Goal: Transaction & Acquisition: Purchase product/service

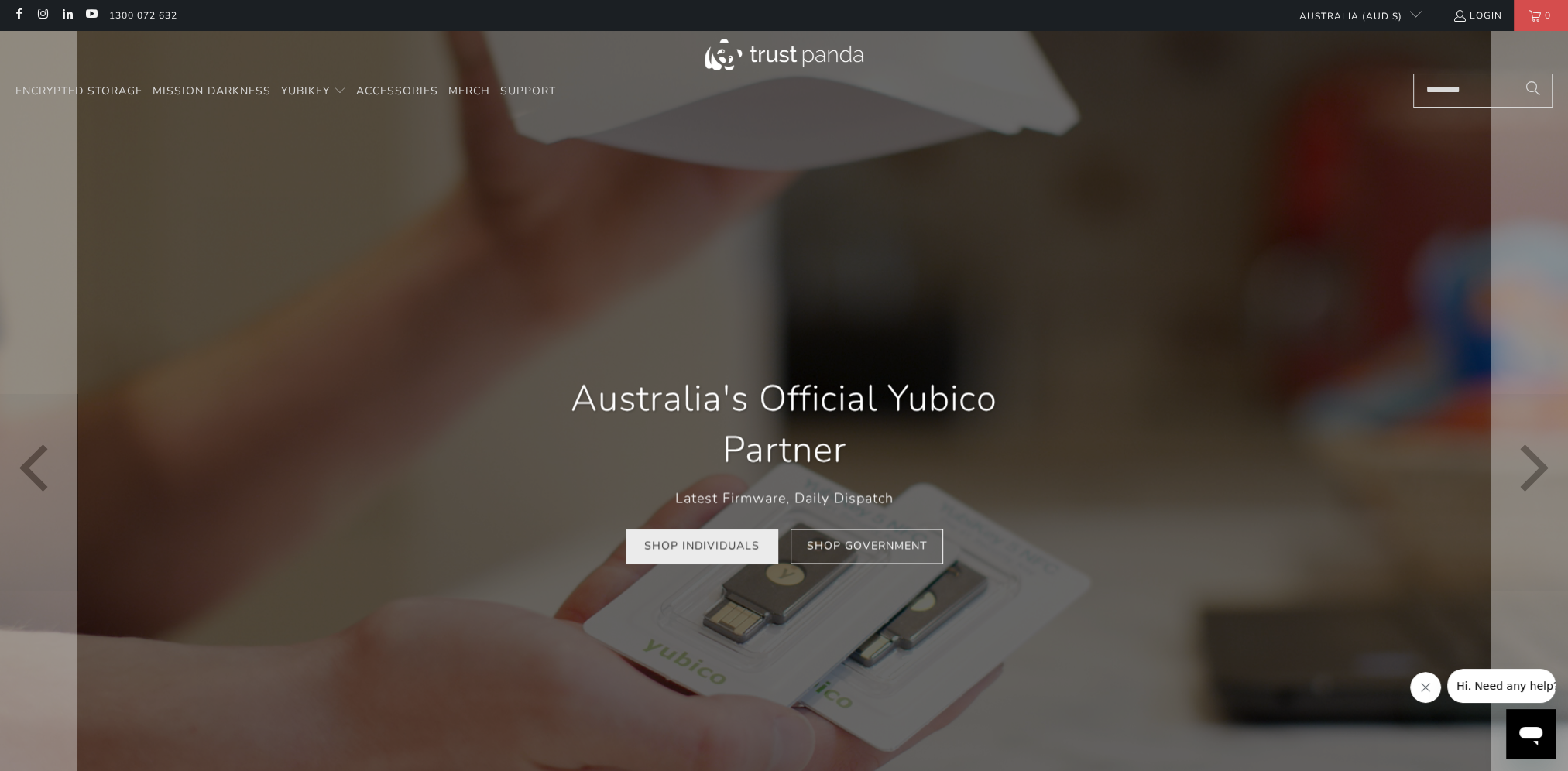
click at [720, 555] on link "Shop Individuals" at bounding box center [702, 546] width 153 height 35
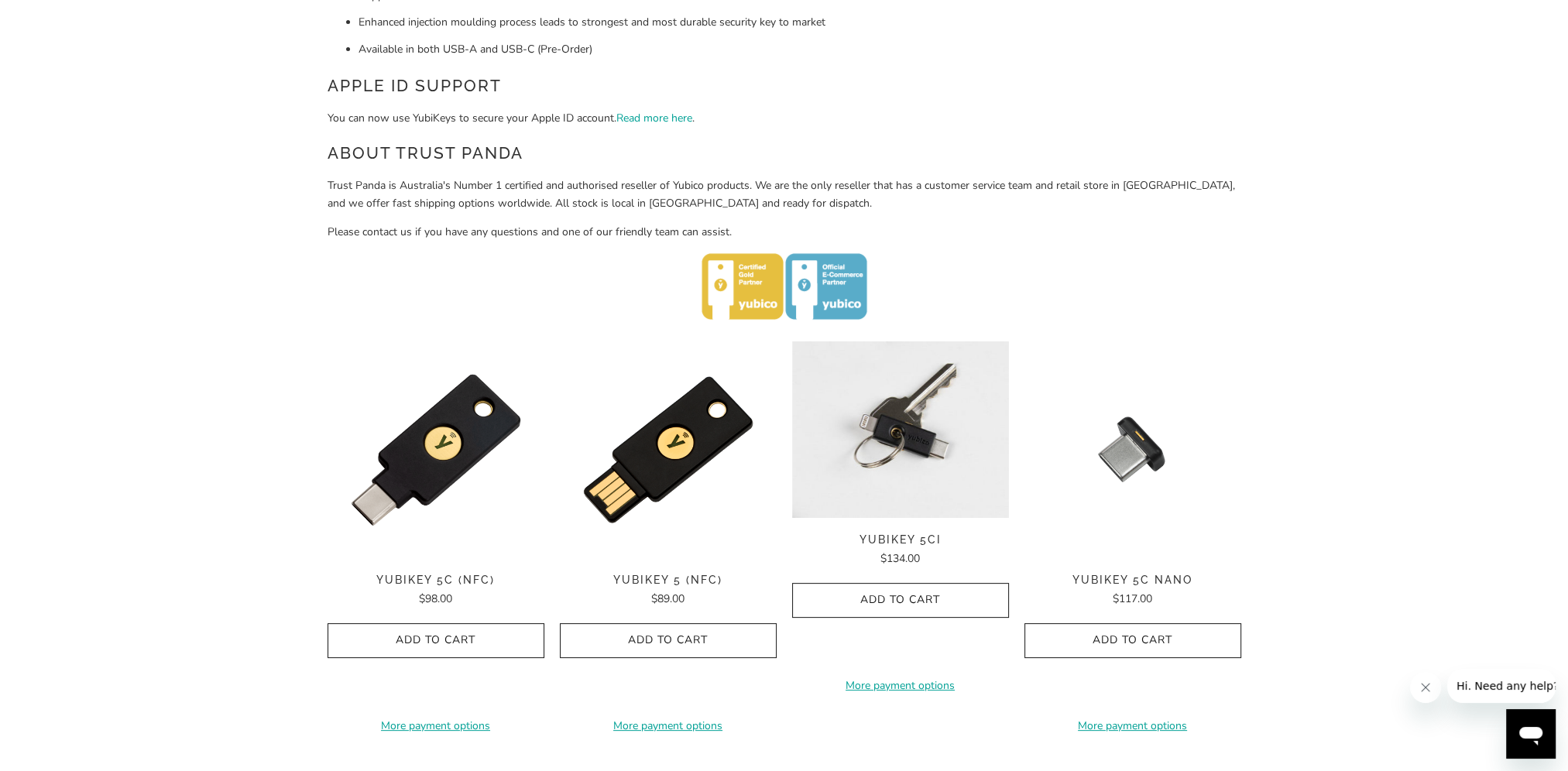
scroll to position [619, 0]
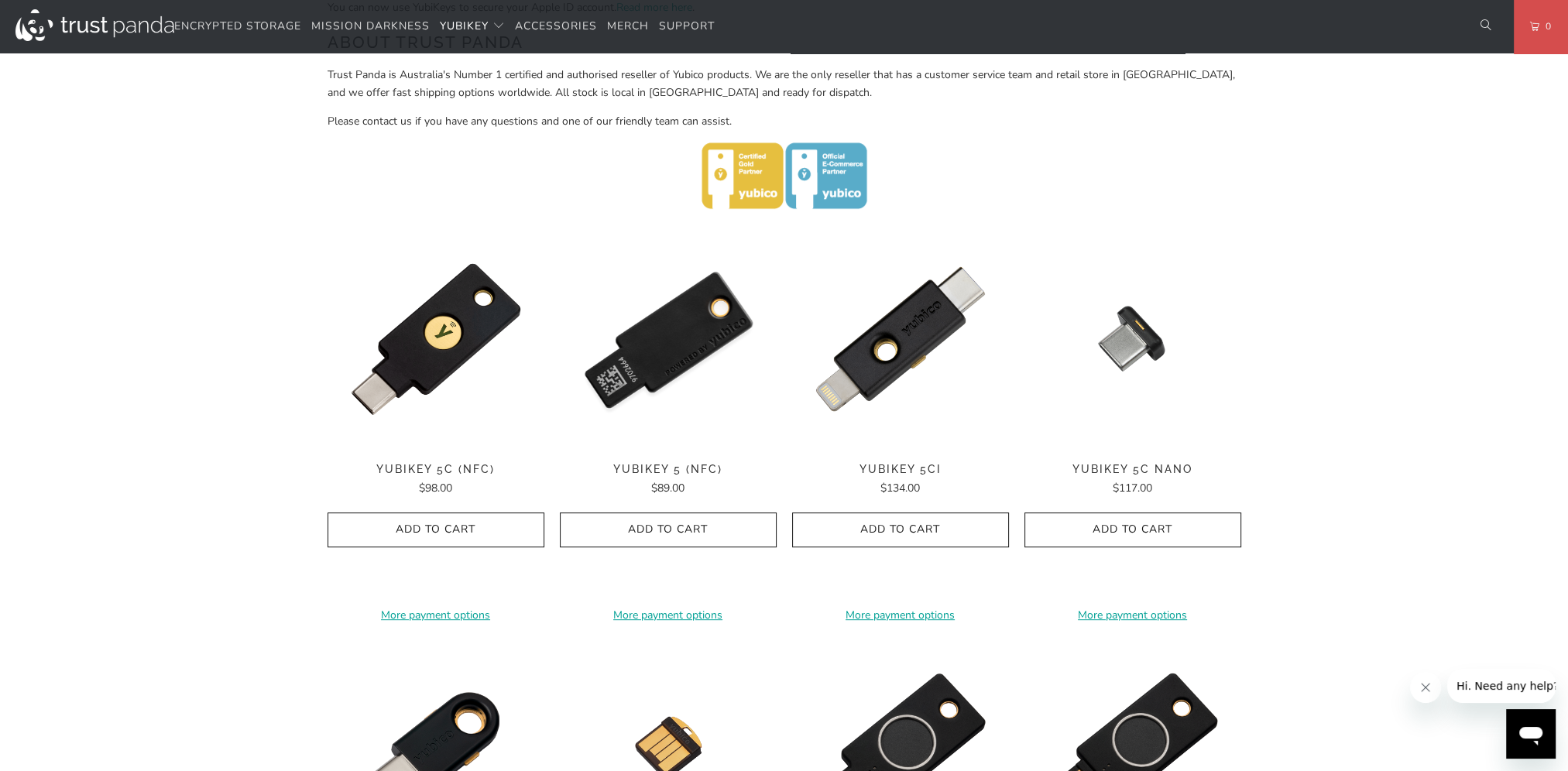
click at [668, 358] on img at bounding box center [668, 339] width 217 height 217
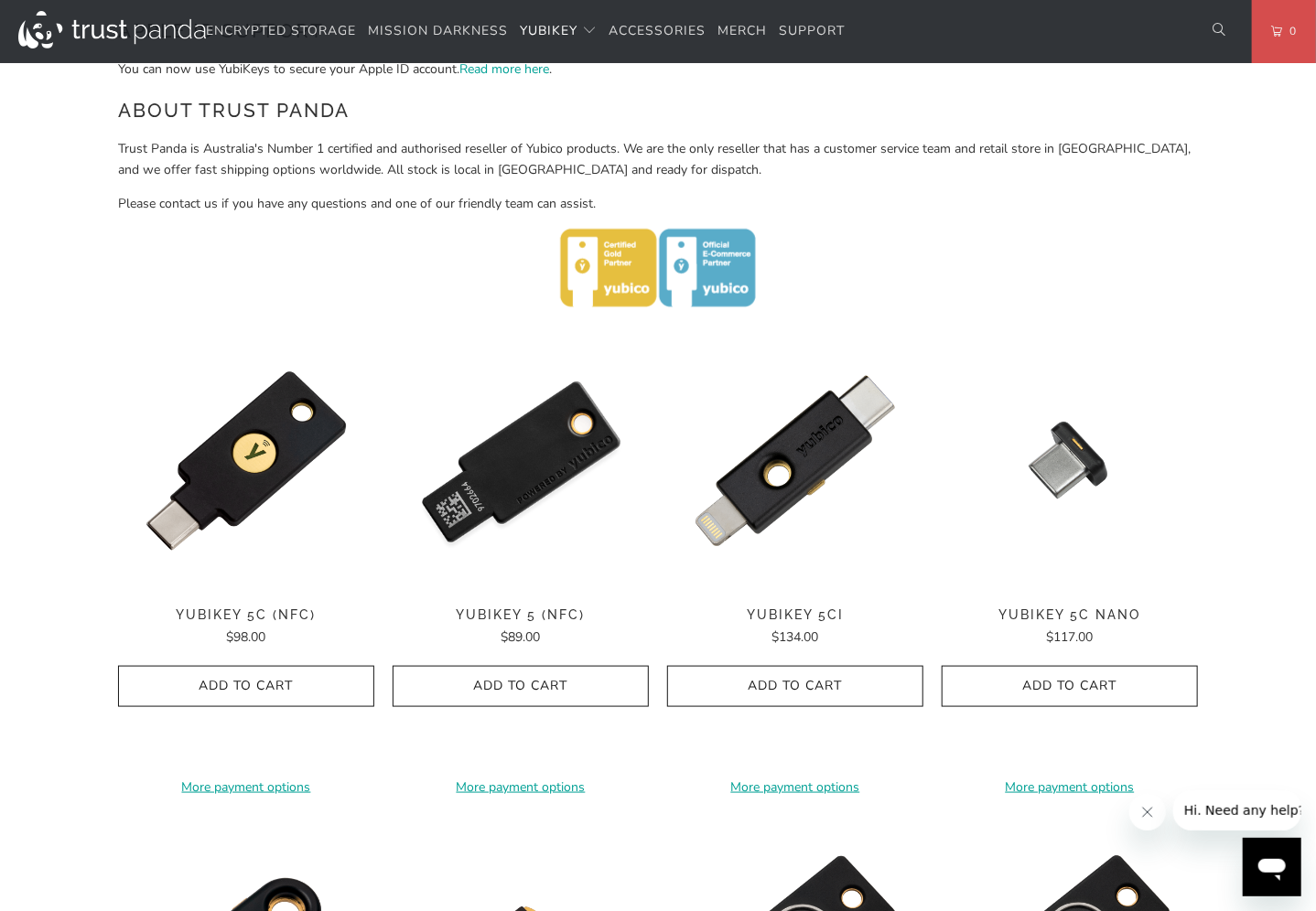
scroll to position [641, 0]
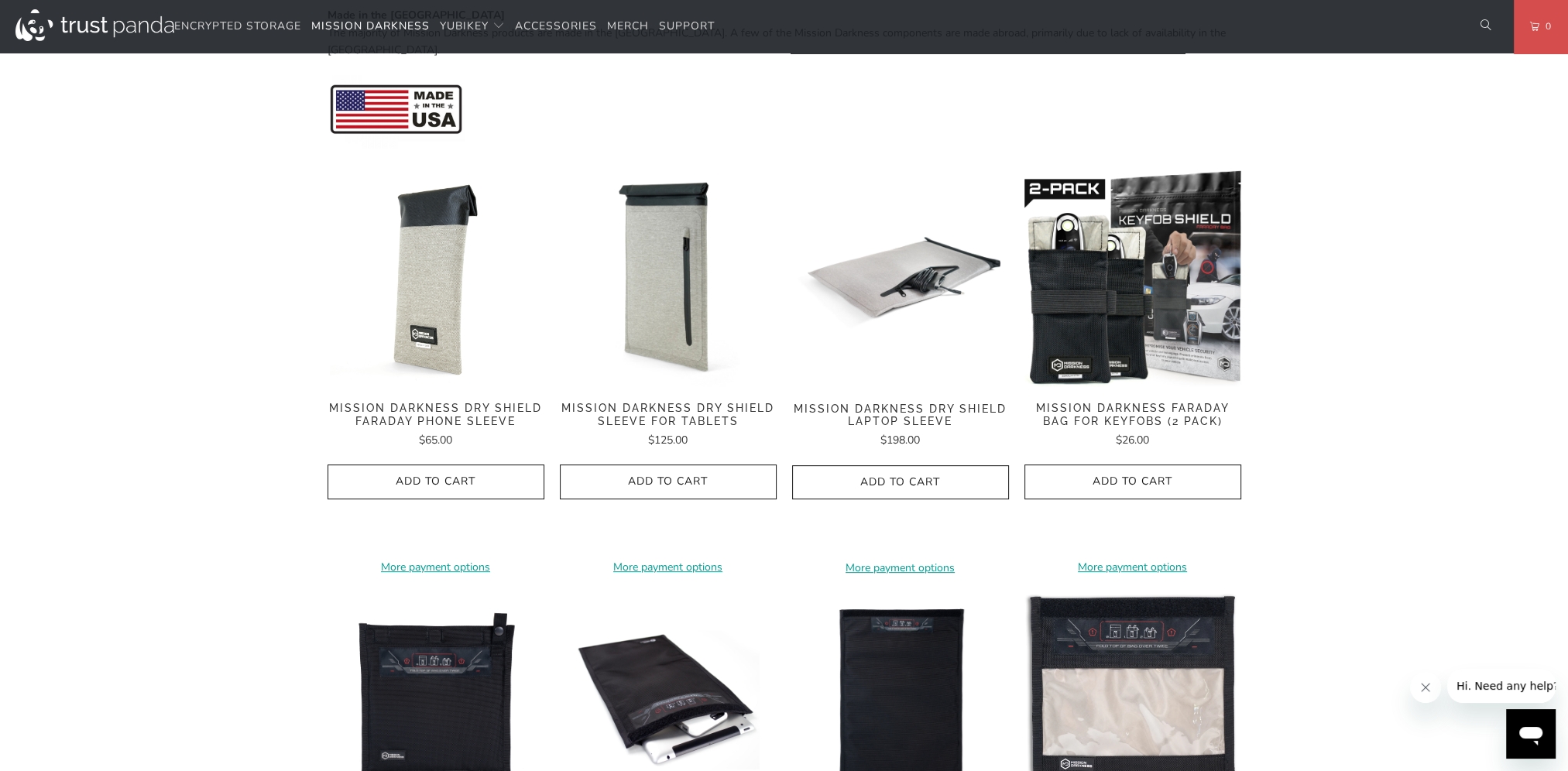
scroll to position [697, 0]
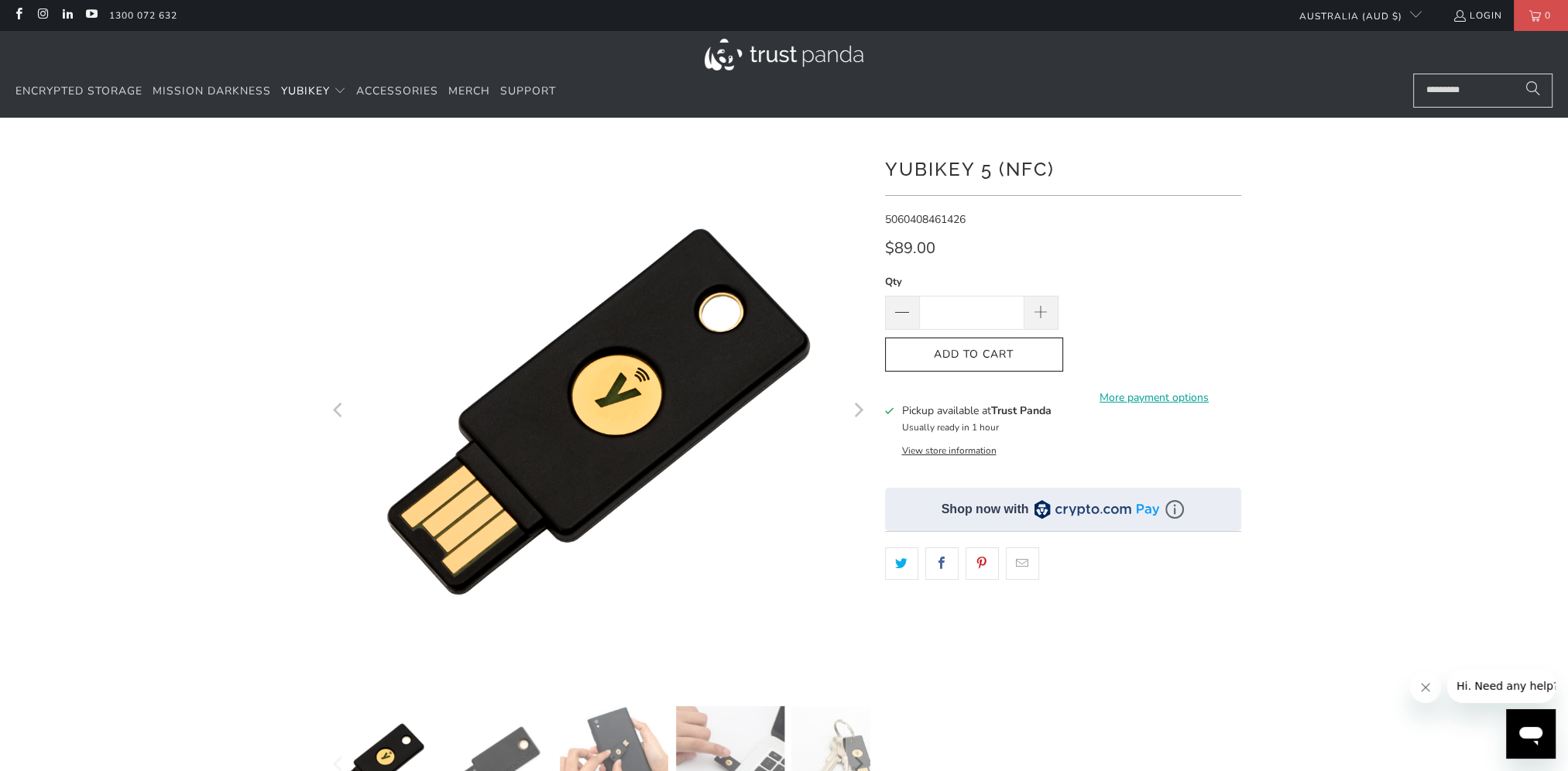
click at [953, 452] on button "View store information" at bounding box center [949, 450] width 95 height 13
click at [947, 453] on button "View store information" at bounding box center [949, 450] width 95 height 13
click at [936, 450] on button "View store information" at bounding box center [949, 450] width 95 height 13
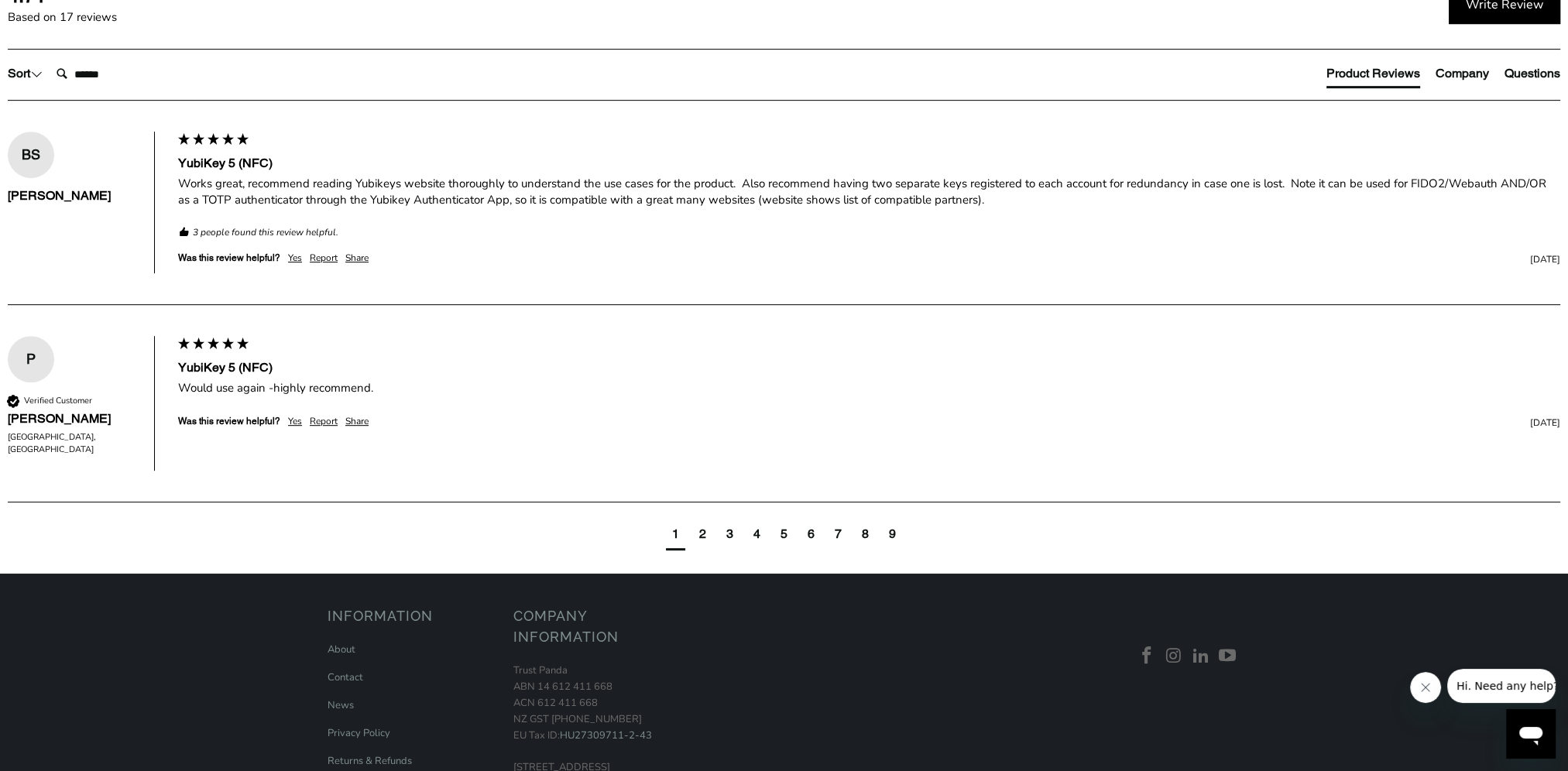
scroll to position [1771, 0]
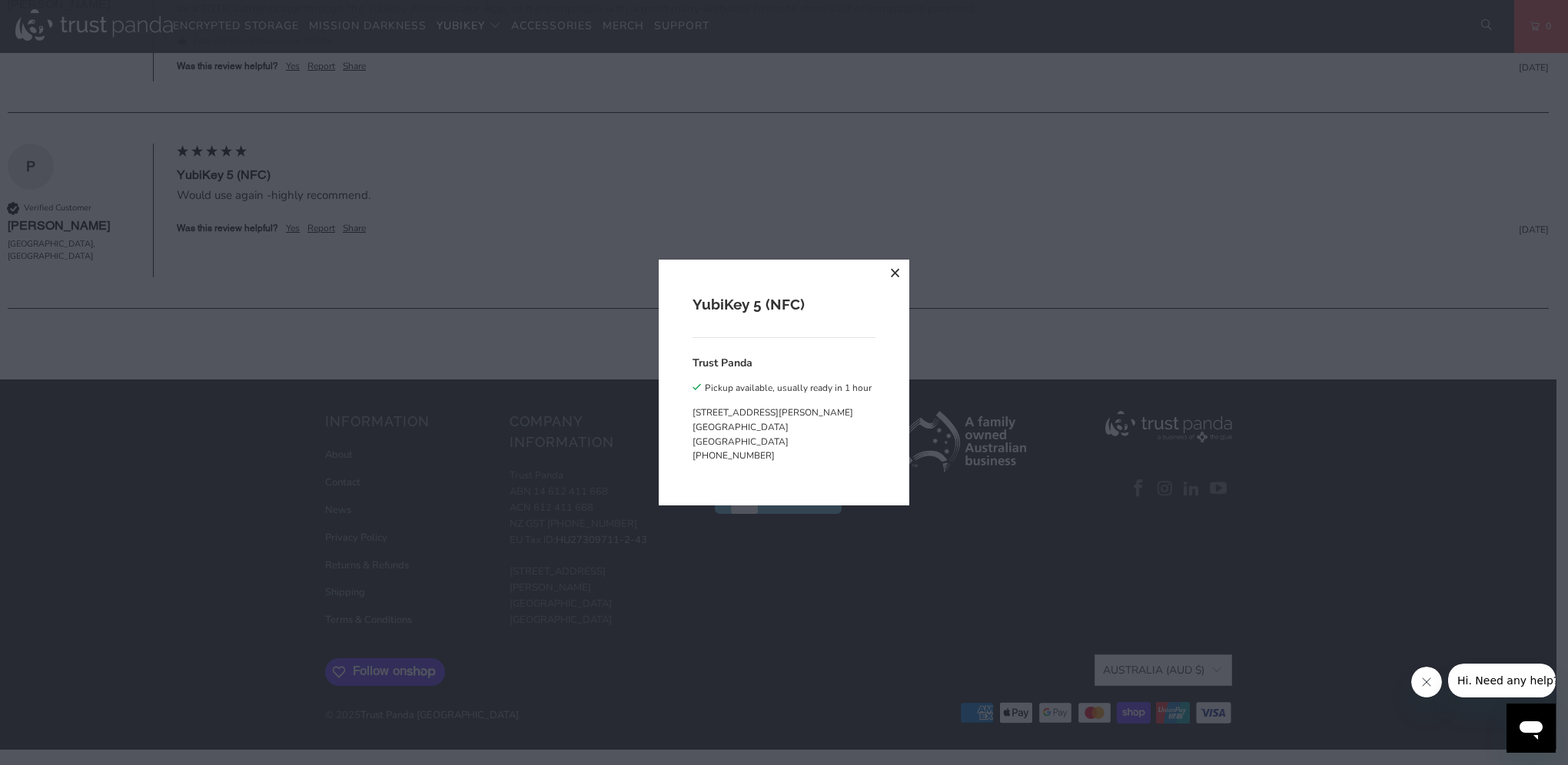
click at [1024, 293] on div "YubiKey 5 (NFC) Trust Panda Pickup available, usually ready in 1 hour 19 David …" at bounding box center [784, 382] width 1568 height 765
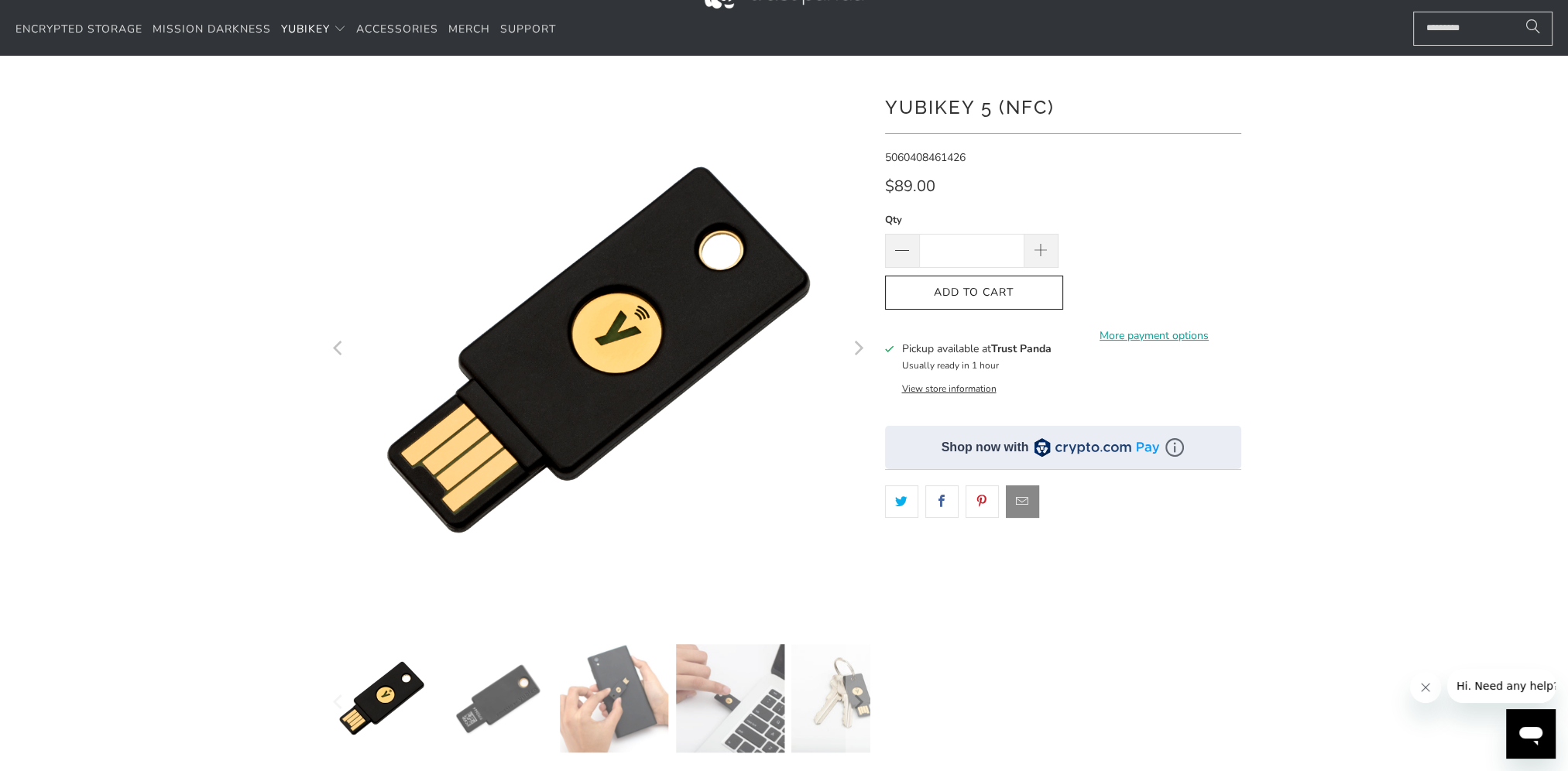
scroll to position [155, 0]
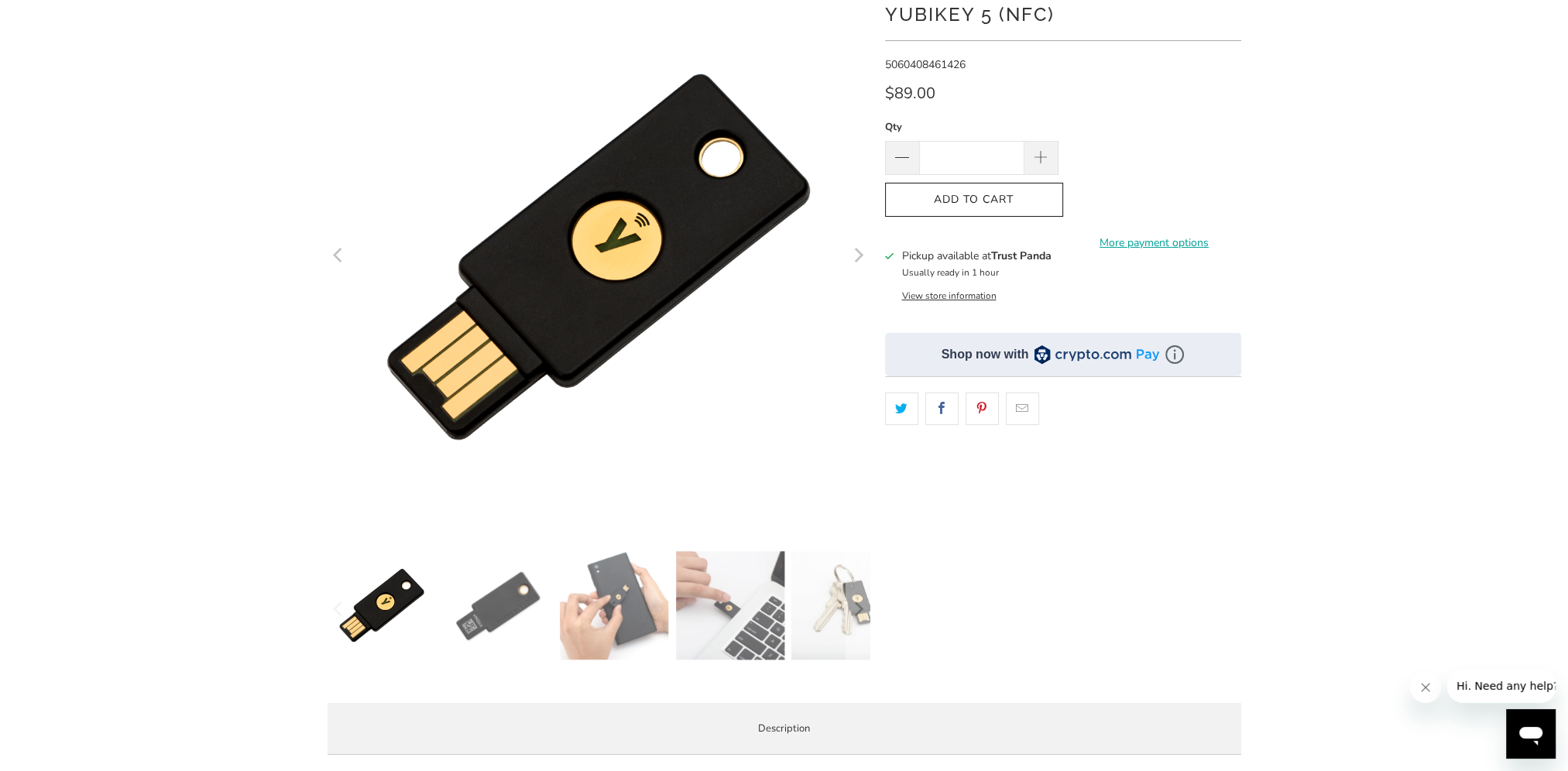
click at [641, 632] on img at bounding box center [613, 605] width 108 height 108
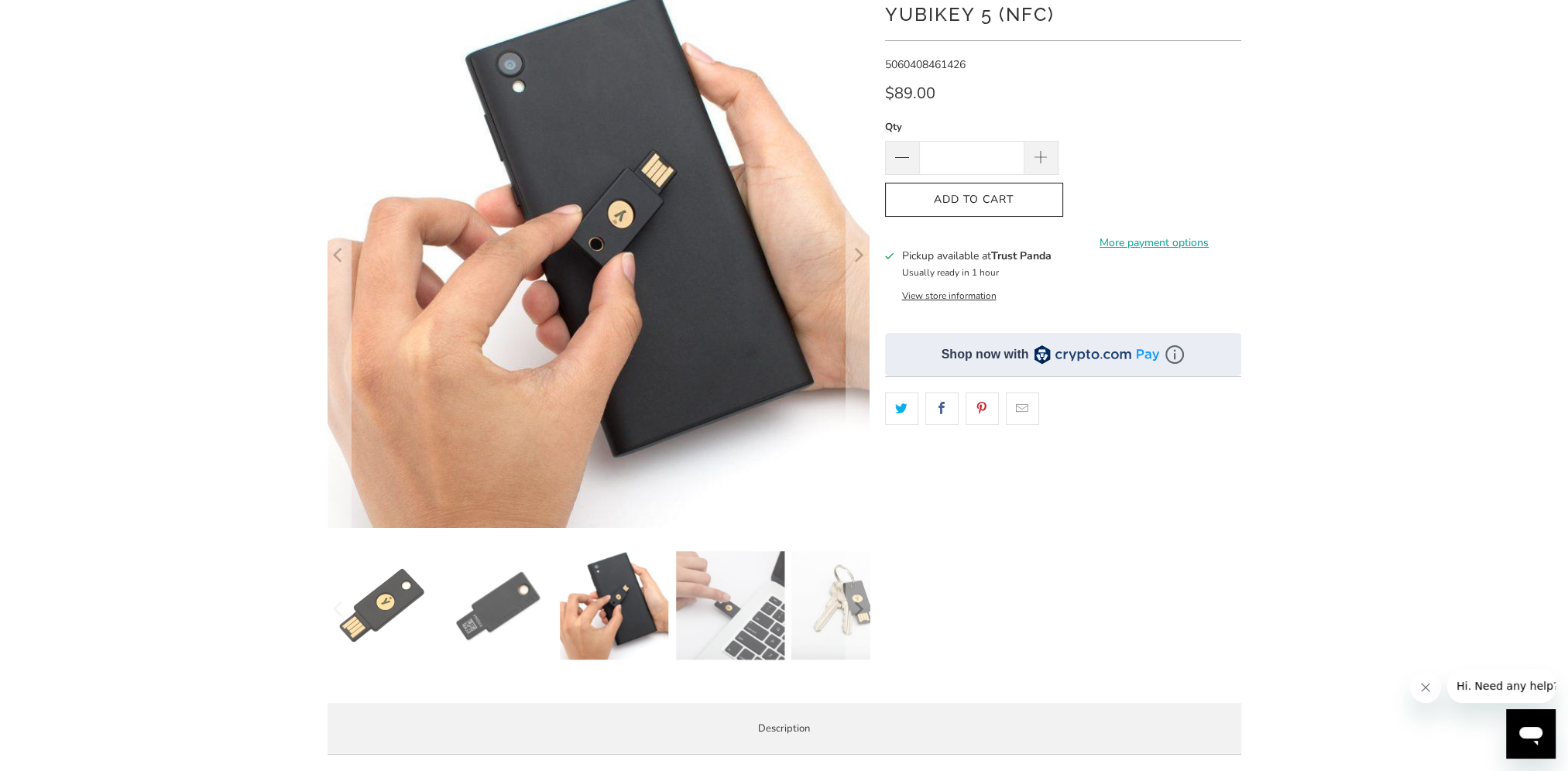
click at [499, 615] on img at bounding box center [498, 605] width 108 height 108
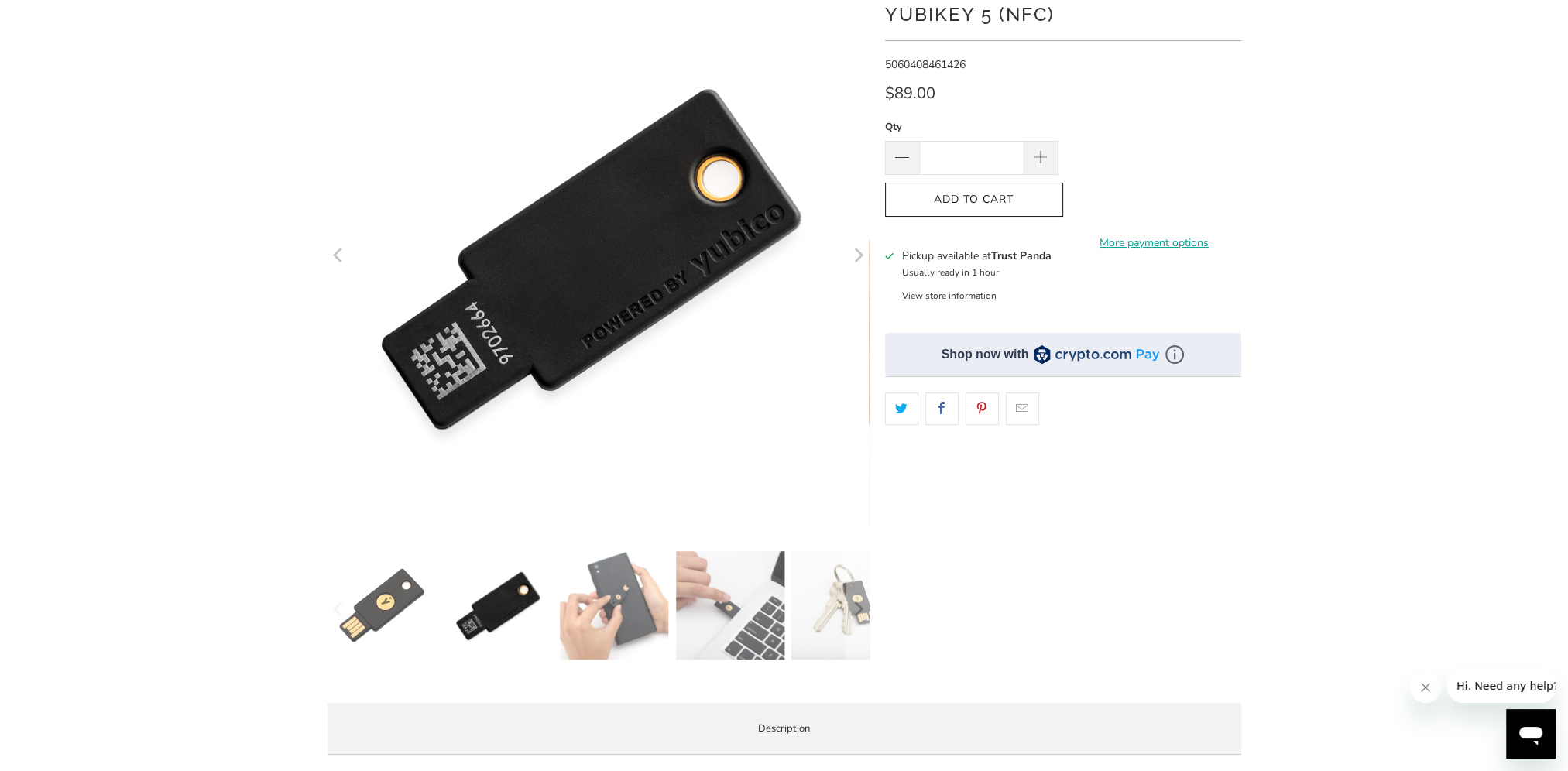
click at [413, 613] on img at bounding box center [381, 605] width 108 height 108
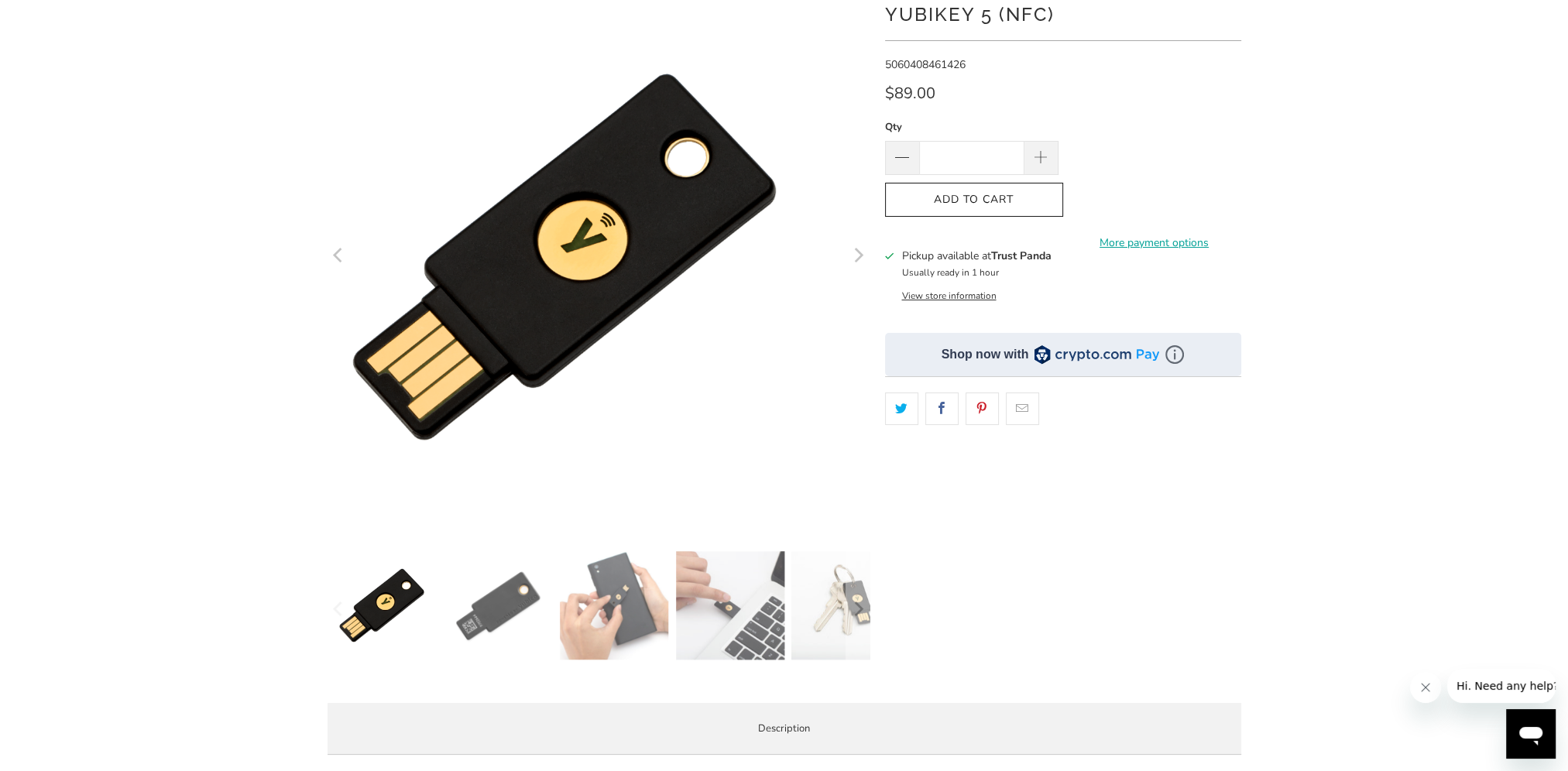
click at [372, 605] on img at bounding box center [381, 605] width 108 height 108
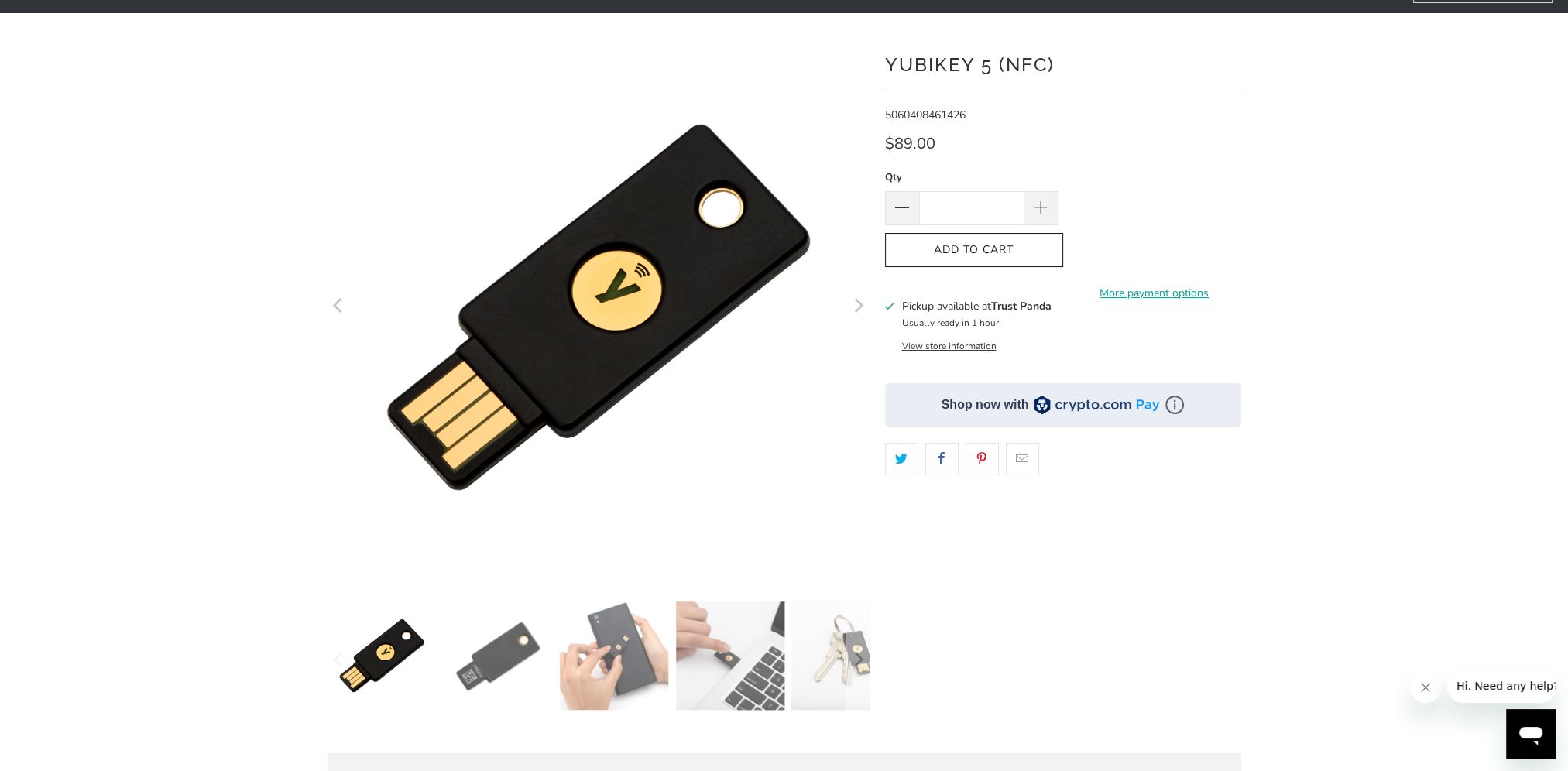
scroll to position [232, 0]
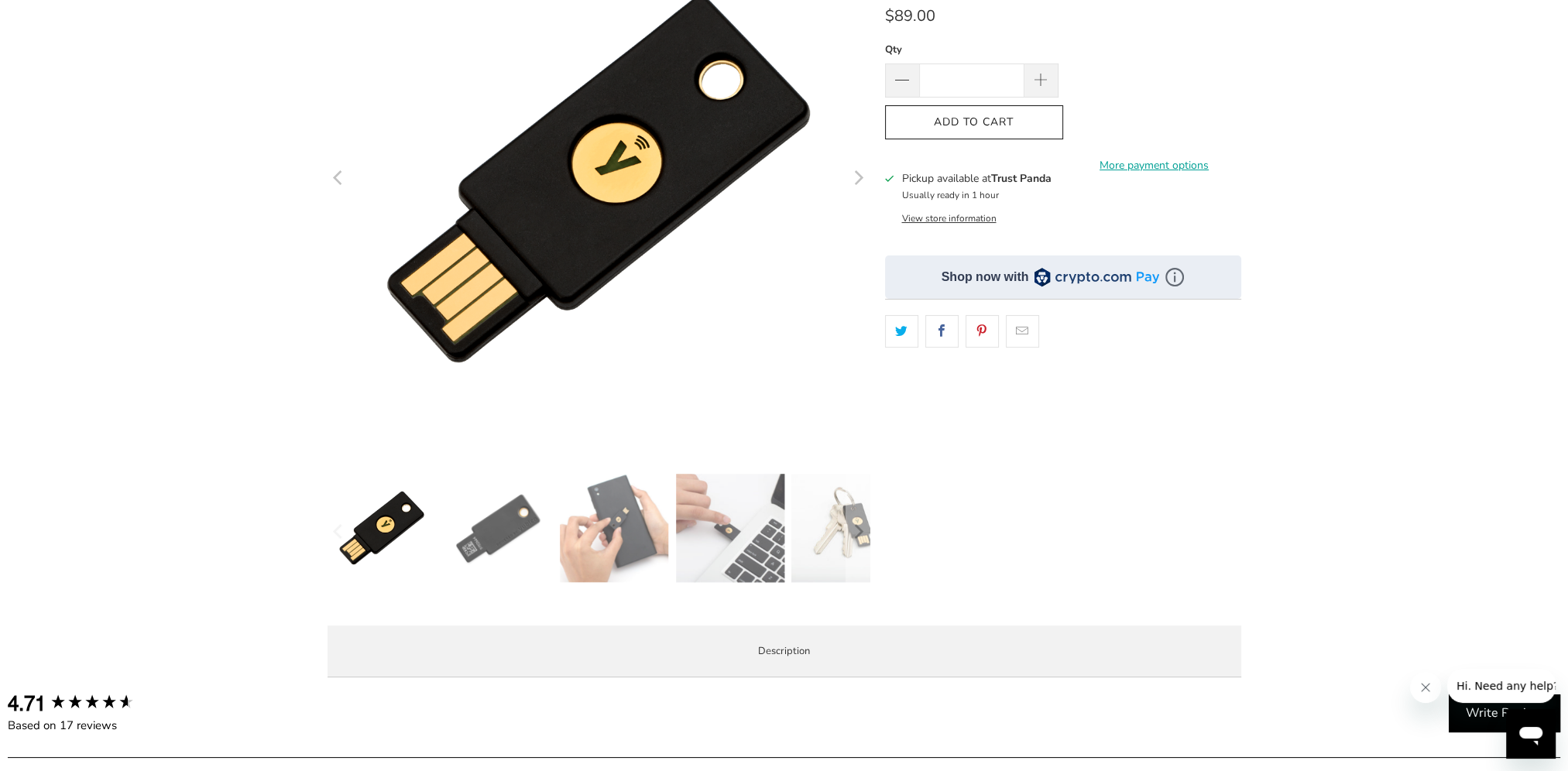
click at [841, 536] on img at bounding box center [845, 528] width 108 height 108
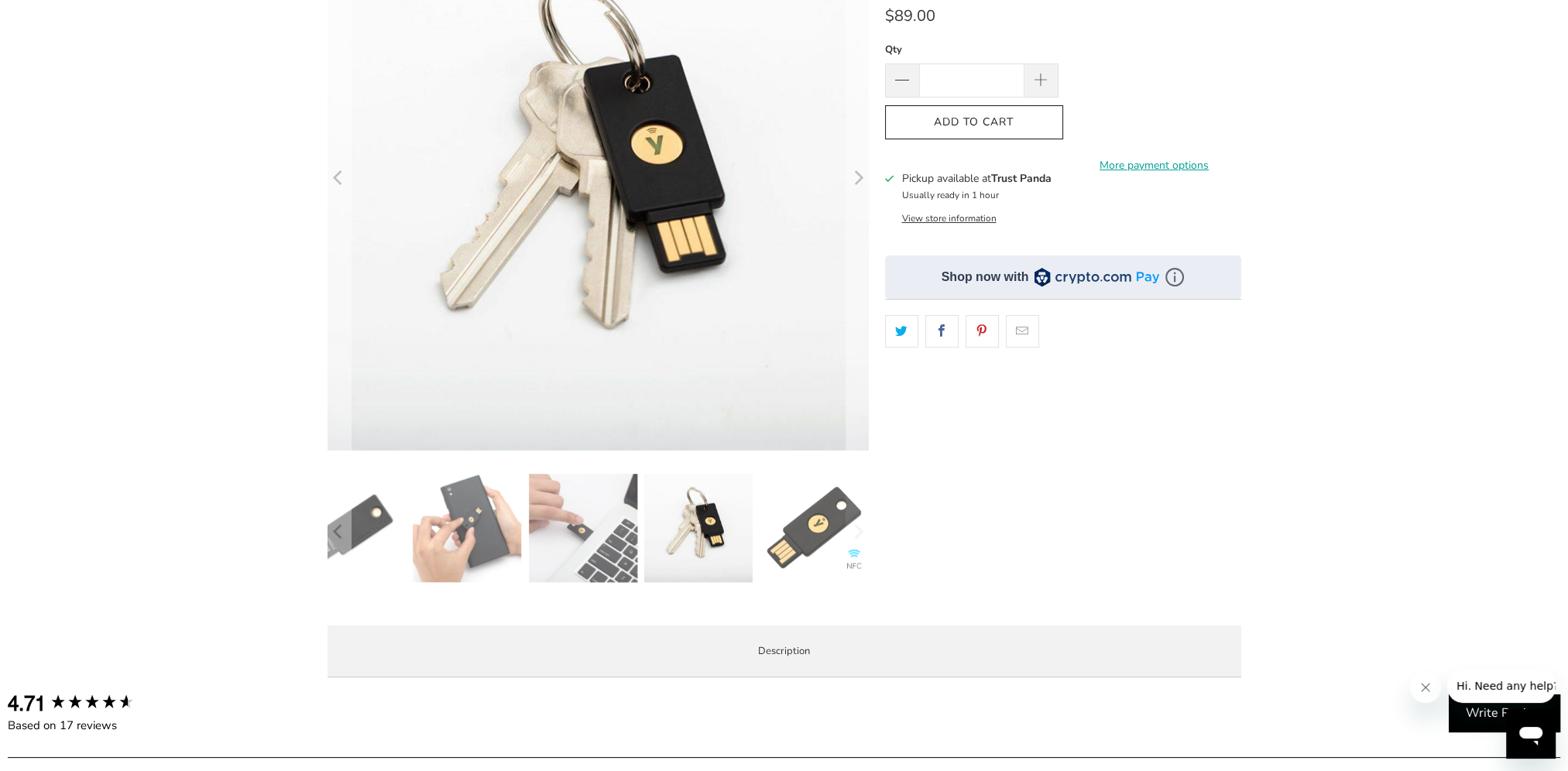
click at [593, 541] on img at bounding box center [582, 528] width 108 height 108
